Goal: Task Accomplishment & Management: Manage account settings

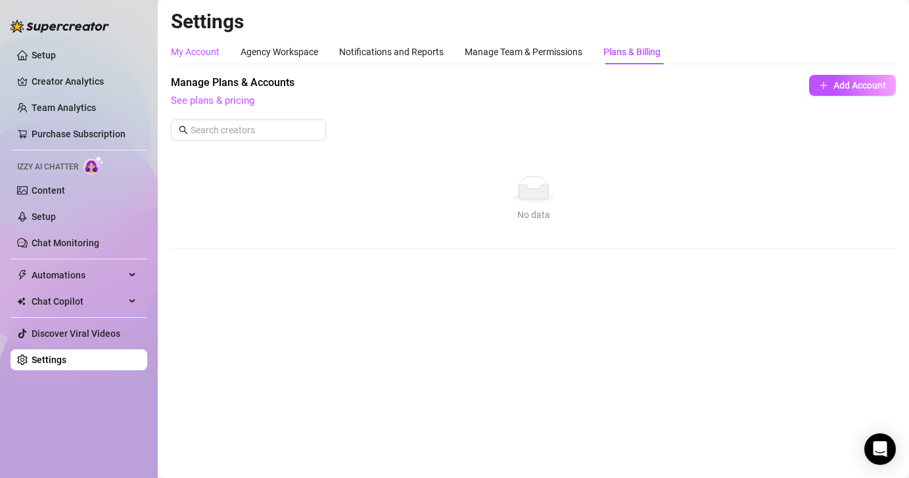
click at [206, 56] on div "My Account" at bounding box center [195, 52] width 49 height 14
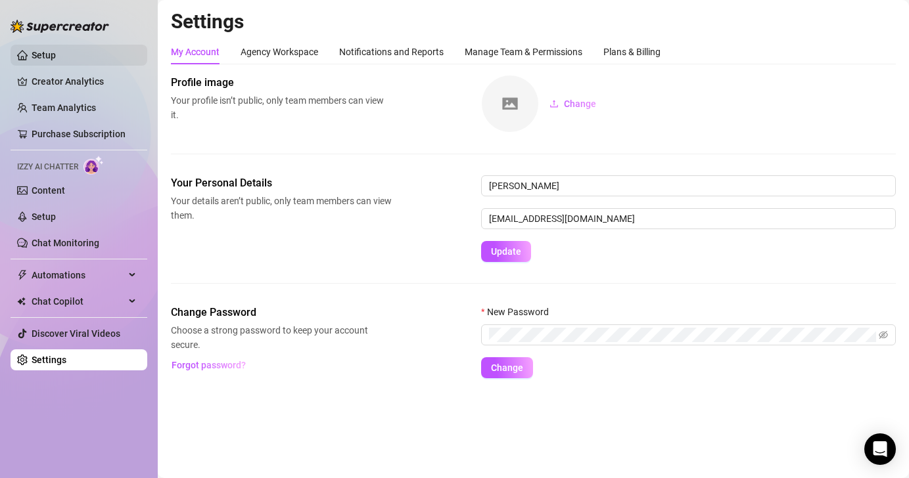
click at [33, 58] on link "Setup" at bounding box center [44, 55] width 24 height 11
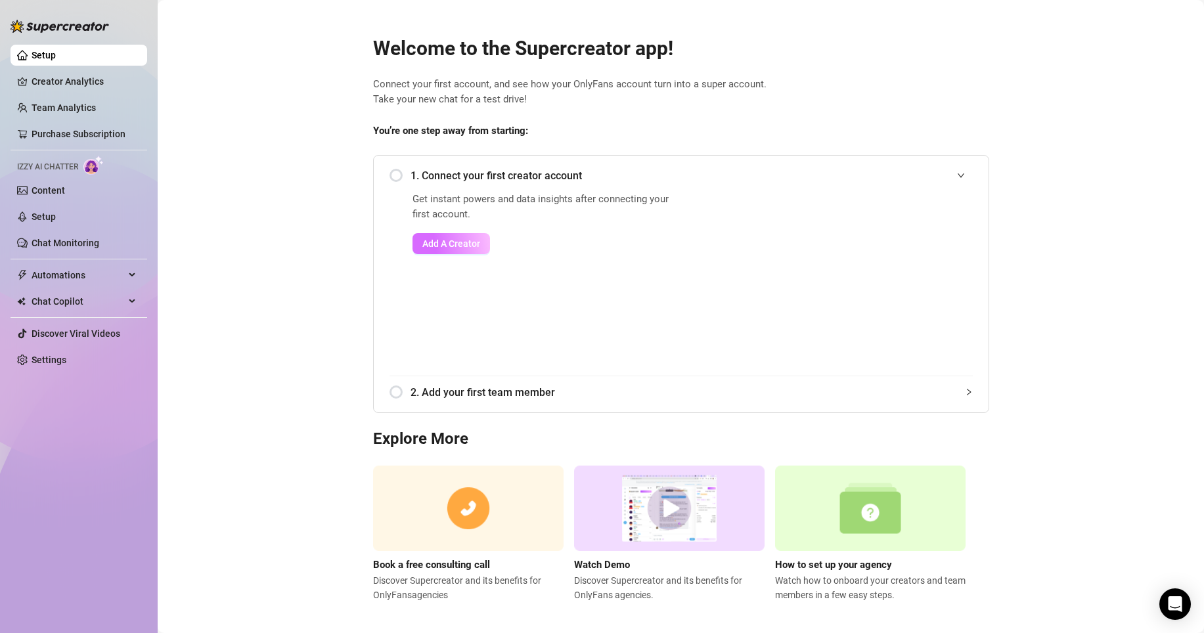
click at [445, 240] on span "Add A Creator" at bounding box center [451, 243] width 58 height 11
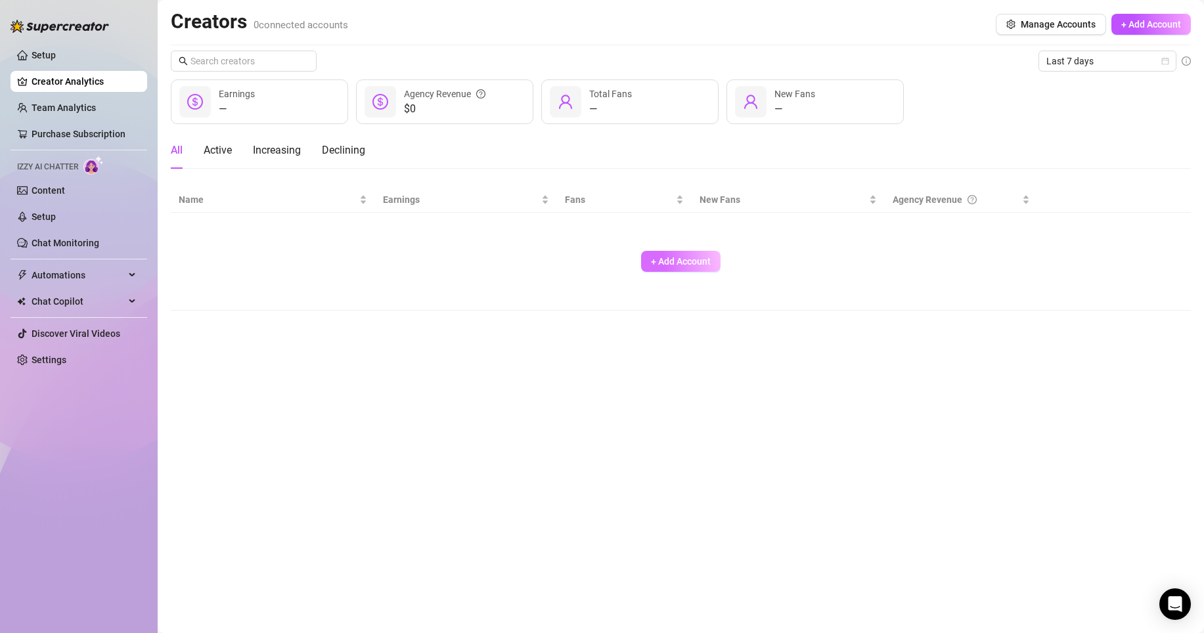
click at [664, 259] on span "+ Add Account" at bounding box center [681, 261] width 60 height 11
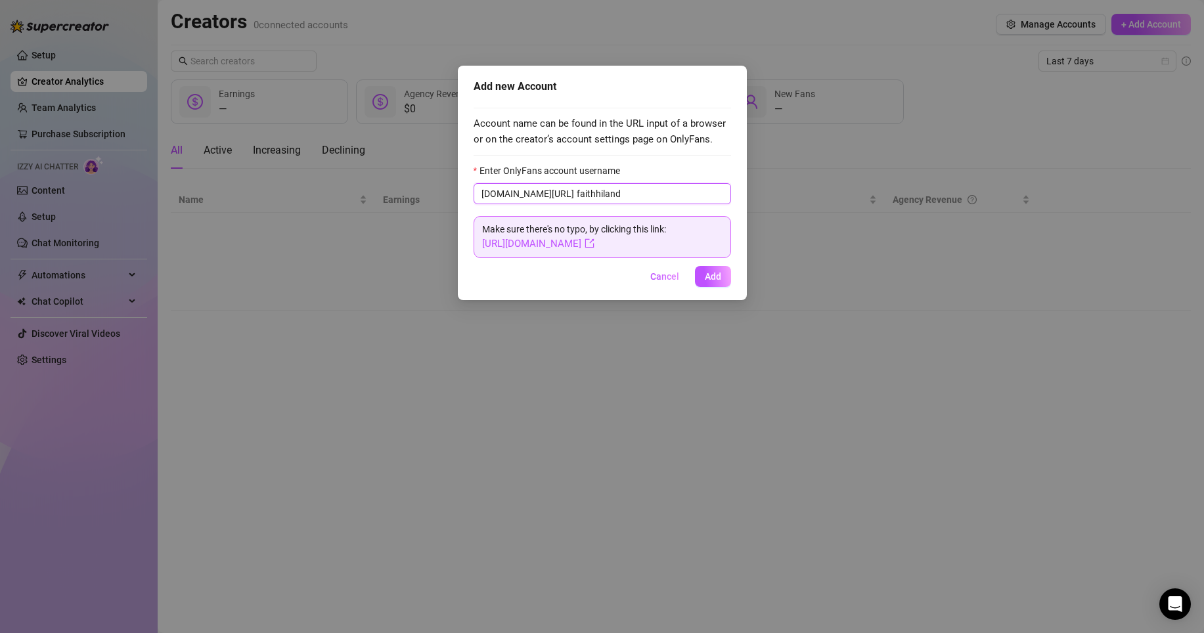
type input "faithhiland"
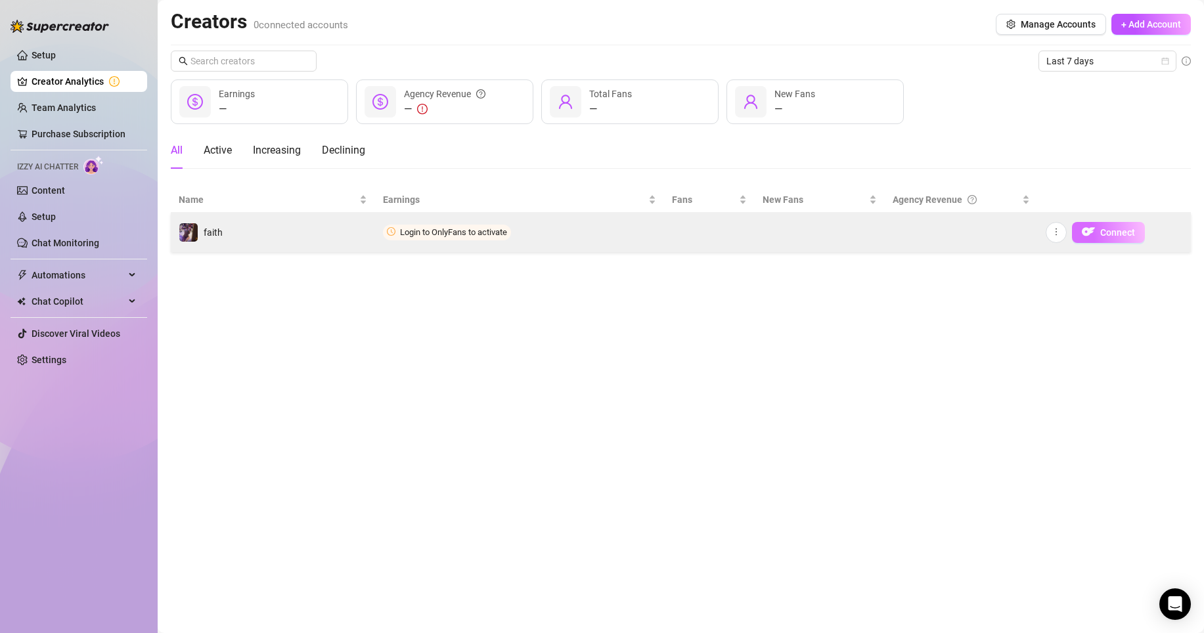
click at [908, 233] on span "Connect" at bounding box center [1117, 232] width 35 height 11
